Goal: Information Seeking & Learning: Learn about a topic

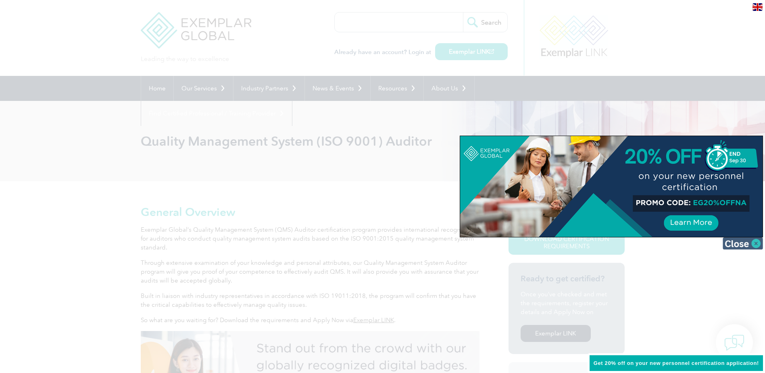
click at [758, 243] on img at bounding box center [743, 243] width 40 height 12
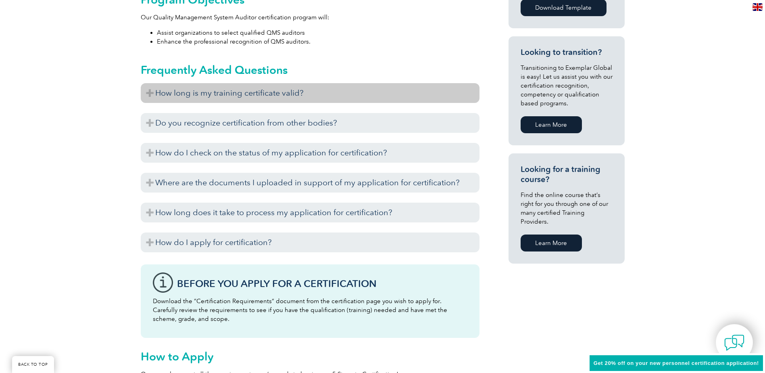
scroll to position [464, 0]
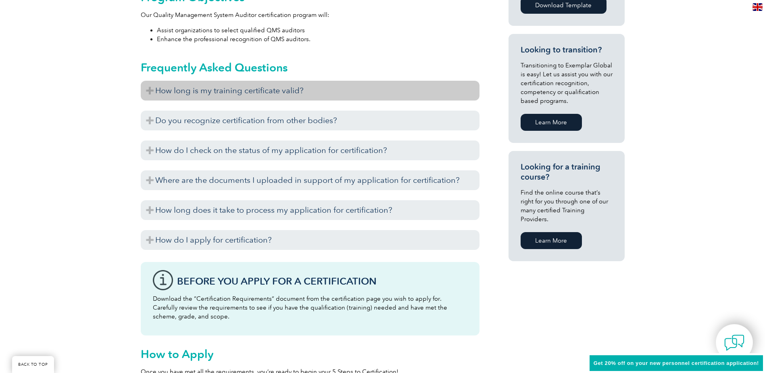
click at [167, 93] on h3 "How long is my training certificate valid?" at bounding box center [310, 91] width 339 height 20
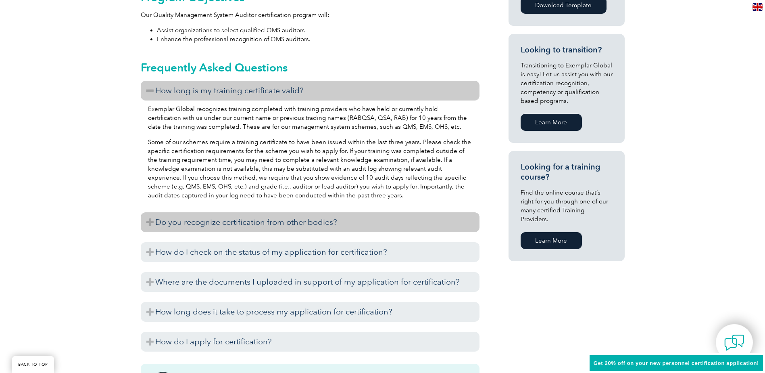
click at [227, 224] on h3 "Do you recognize certification from other bodies?" at bounding box center [310, 222] width 339 height 20
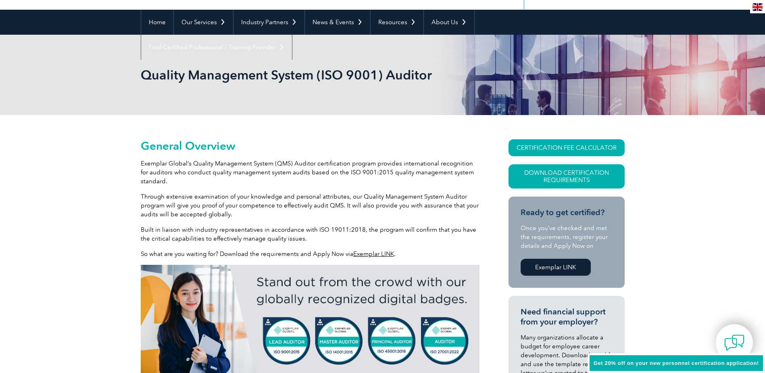
scroll to position [79, 0]
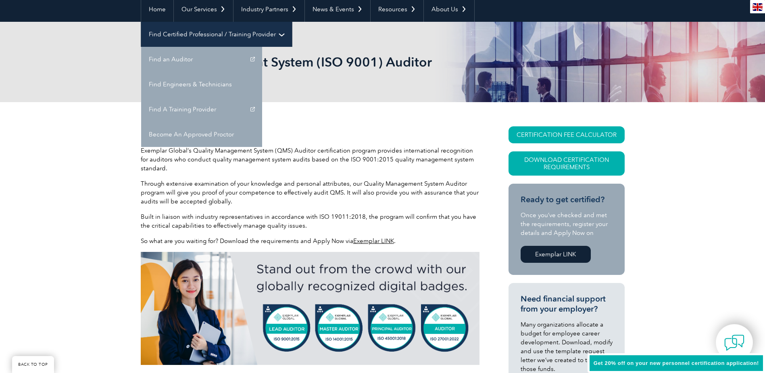
click at [292, 22] on link "Find Certified Professional / Training Provider" at bounding box center [216, 34] width 151 height 25
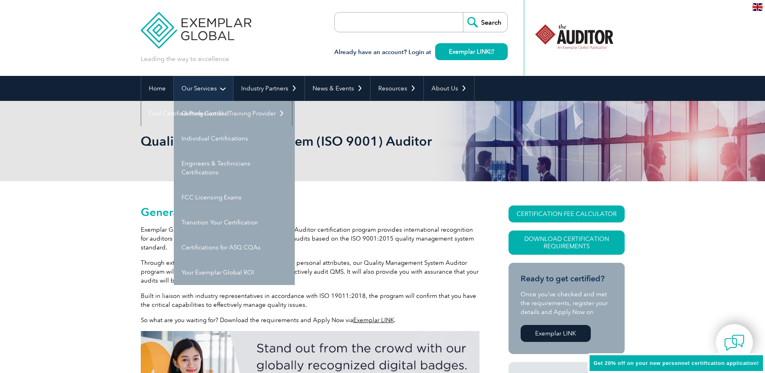
click at [195, 90] on link "Our Services" at bounding box center [203, 88] width 59 height 25
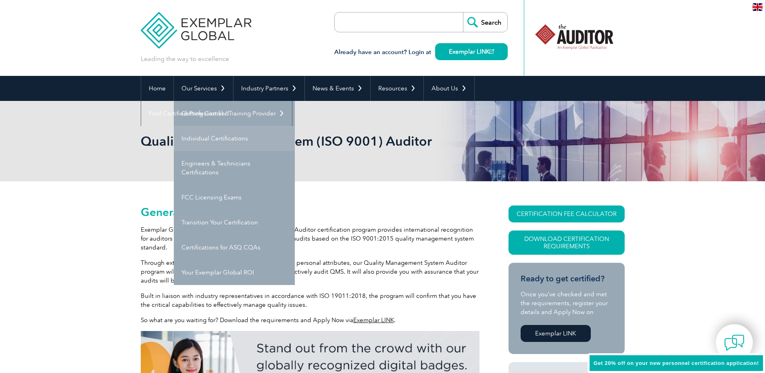
click at [199, 133] on link "Individual Certifications" at bounding box center [234, 138] width 121 height 25
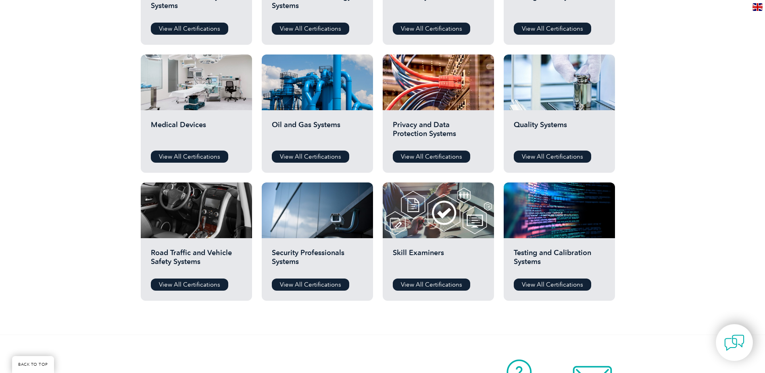
scroll to position [510, 0]
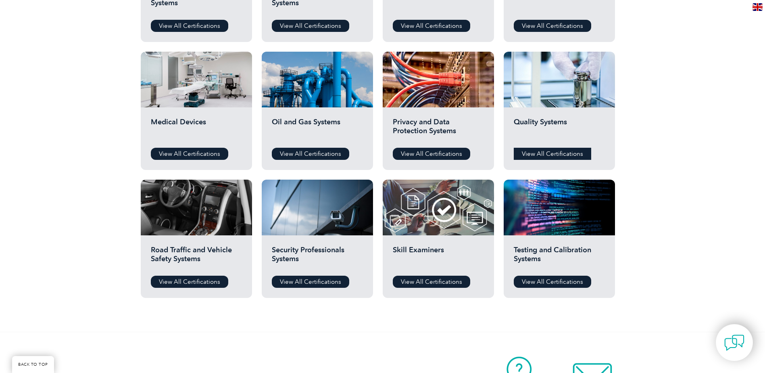
click at [522, 151] on link "View All Certifications" at bounding box center [552, 154] width 77 height 12
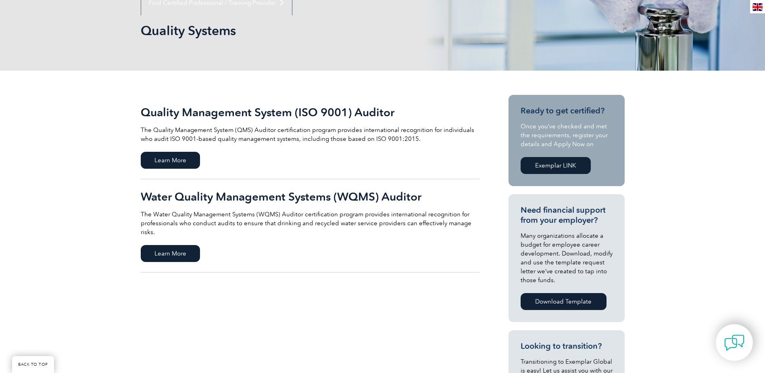
scroll to position [106, 0]
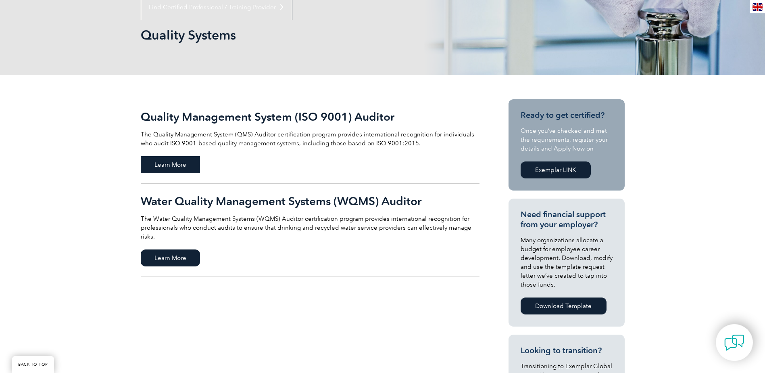
click at [160, 164] on span "Learn More" at bounding box center [170, 164] width 59 height 17
